Goal: Task Accomplishment & Management: Use online tool/utility

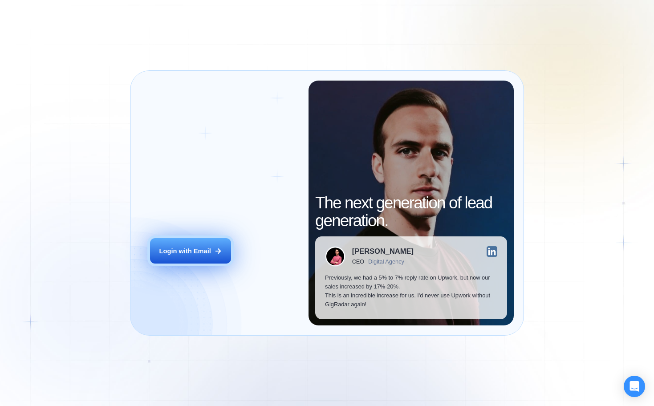
click at [188, 261] on button "Login with Email" at bounding box center [190, 250] width 81 height 25
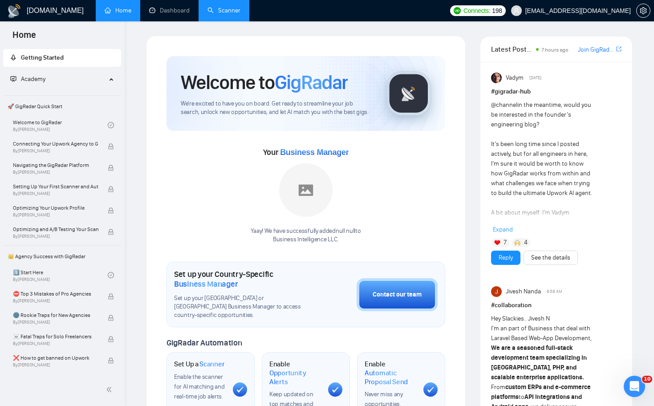
click at [240, 13] on link "Scanner" at bounding box center [223, 11] width 33 height 8
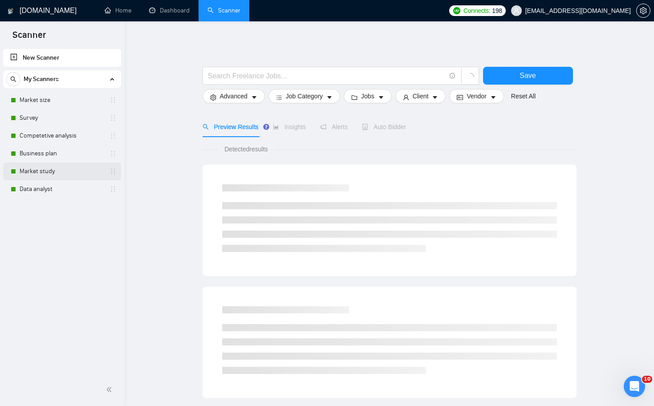
click at [44, 168] on link "Market study" at bounding box center [62, 171] width 85 height 18
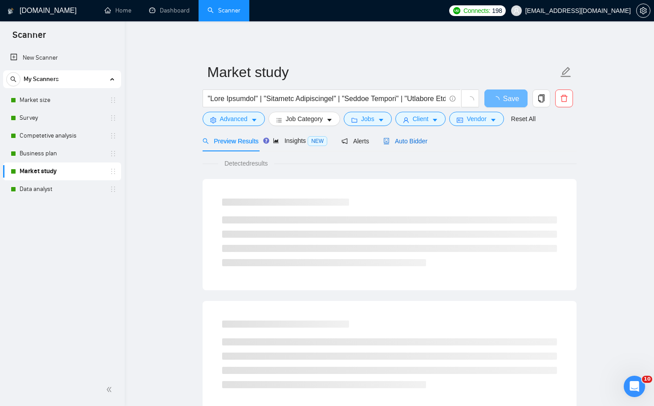
click at [409, 140] on span "Auto Bidder" at bounding box center [405, 141] width 44 height 7
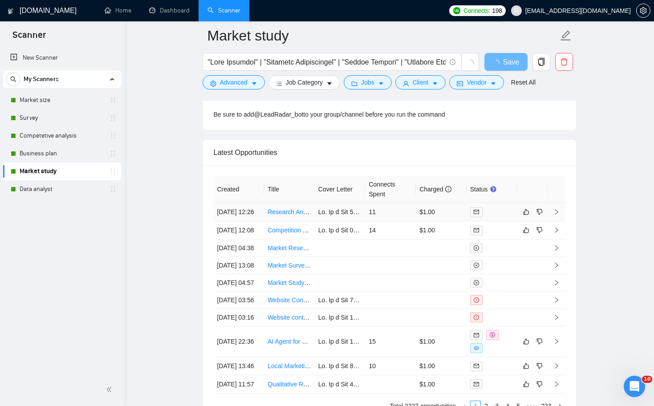
scroll to position [2287, 0]
click at [288, 234] on link "Competition Research Specialist for Brand Enhancement" at bounding box center [346, 230] width 158 height 7
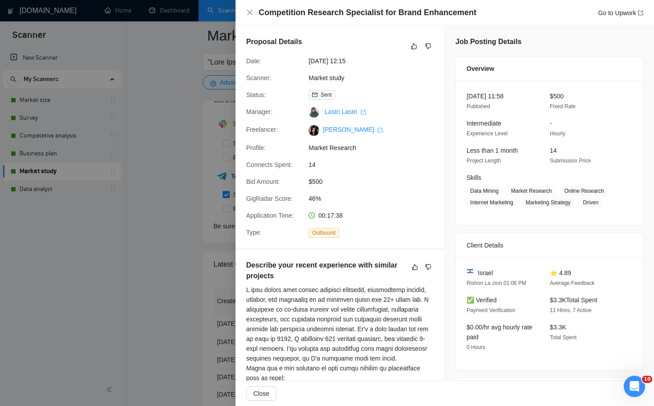
click at [198, 237] on div at bounding box center [327, 203] width 654 height 406
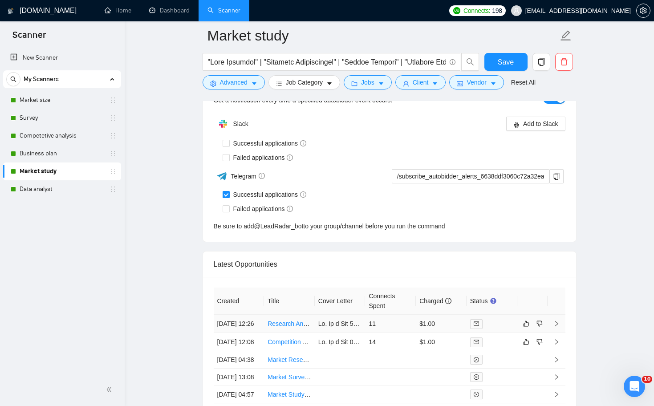
click at [286, 327] on link "Research Analyst for Japanese M&A Platforms" at bounding box center [331, 323] width 129 height 7
